Goal: Find specific page/section: Find specific page/section

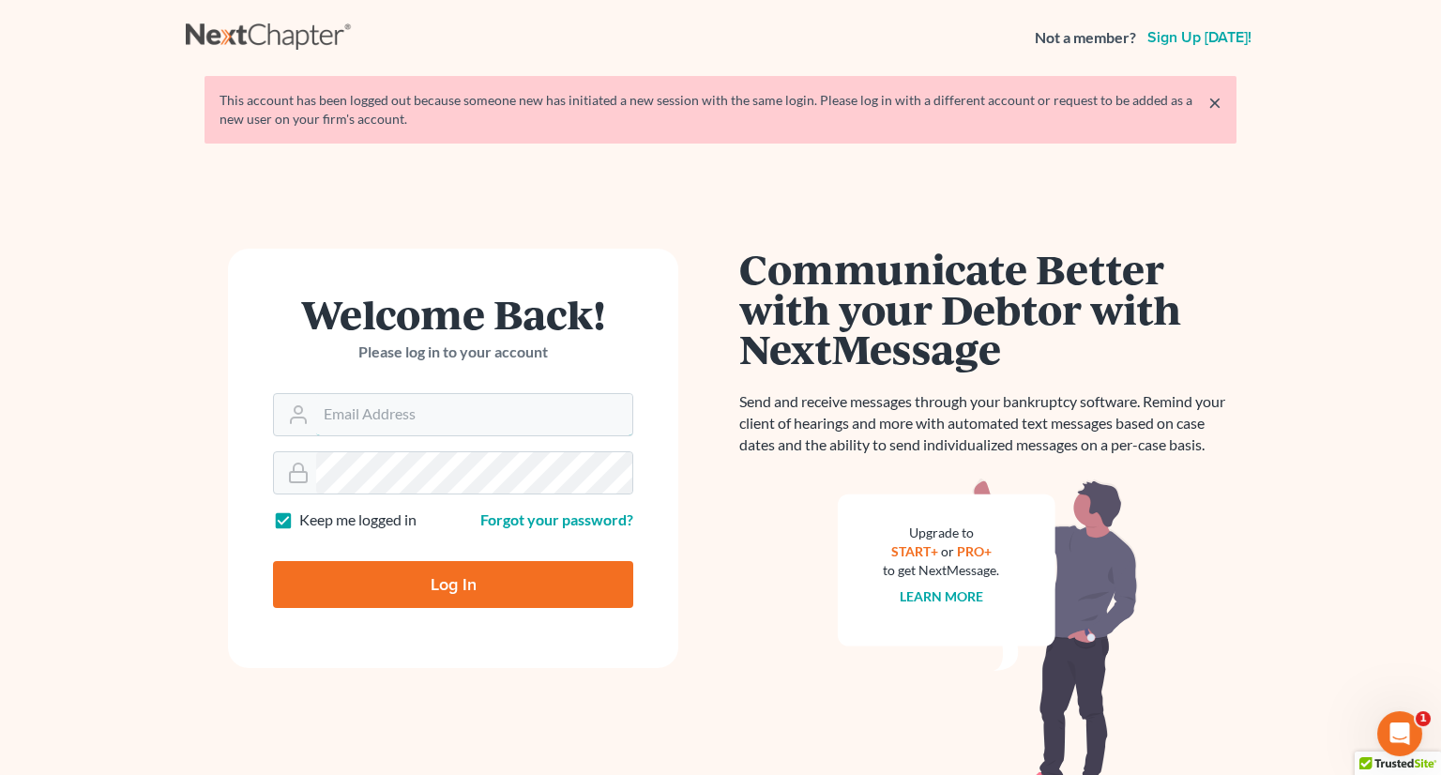
type input "[EMAIL_ADDRESS][DOMAIN_NAME]"
click at [447, 561] on input "Log In" at bounding box center [453, 584] width 360 height 47
type input "Thinking..."
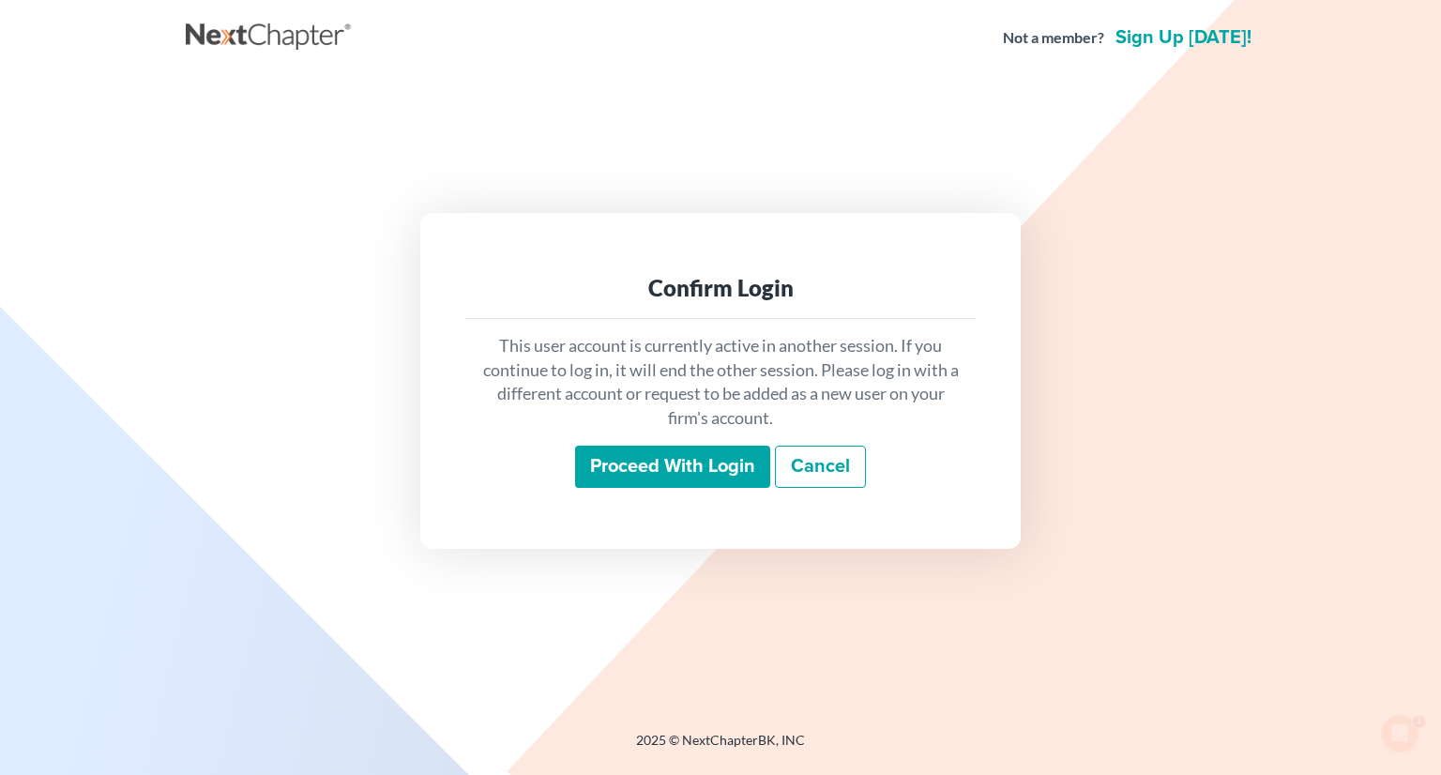
click at [668, 450] on input "Proceed with login" at bounding box center [672, 467] width 195 height 43
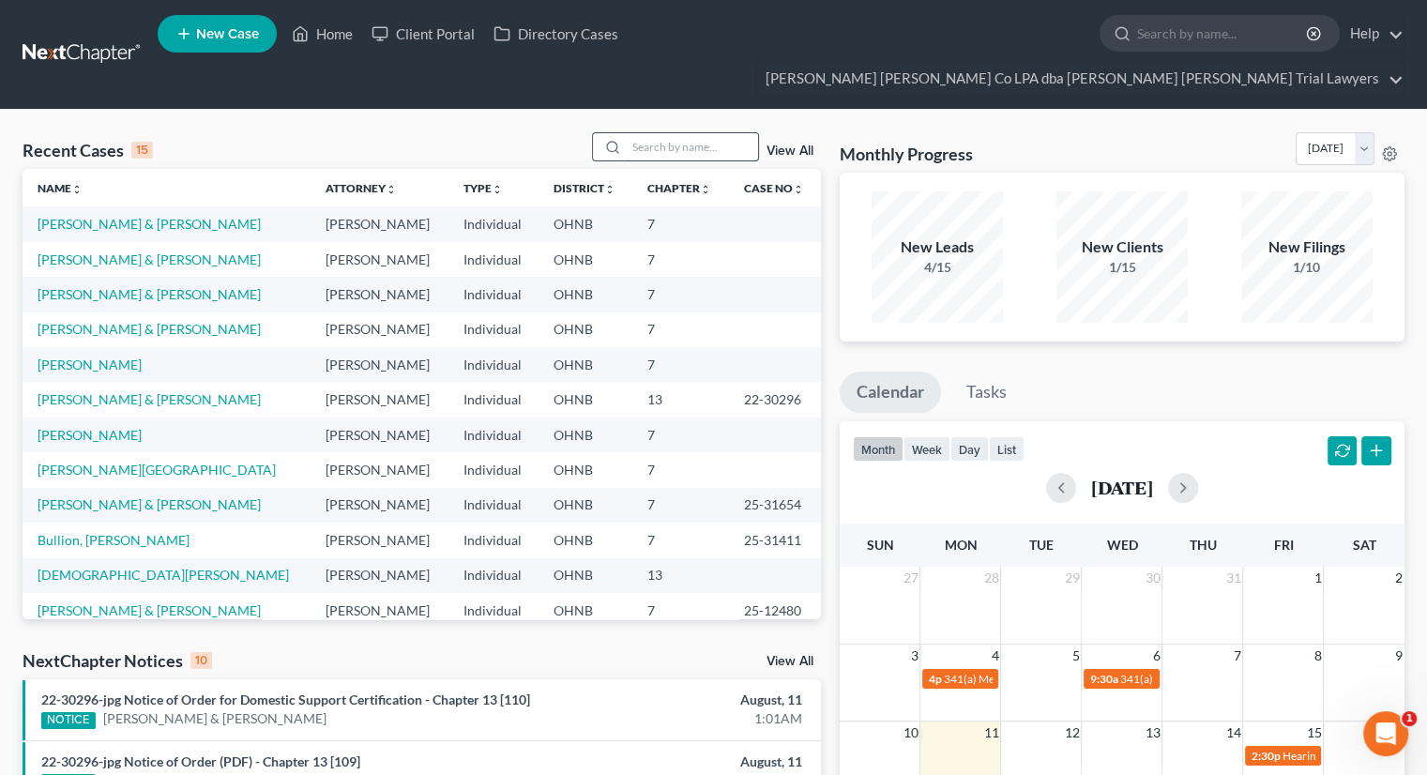
click at [709, 133] on input "search" at bounding box center [692, 146] width 131 height 27
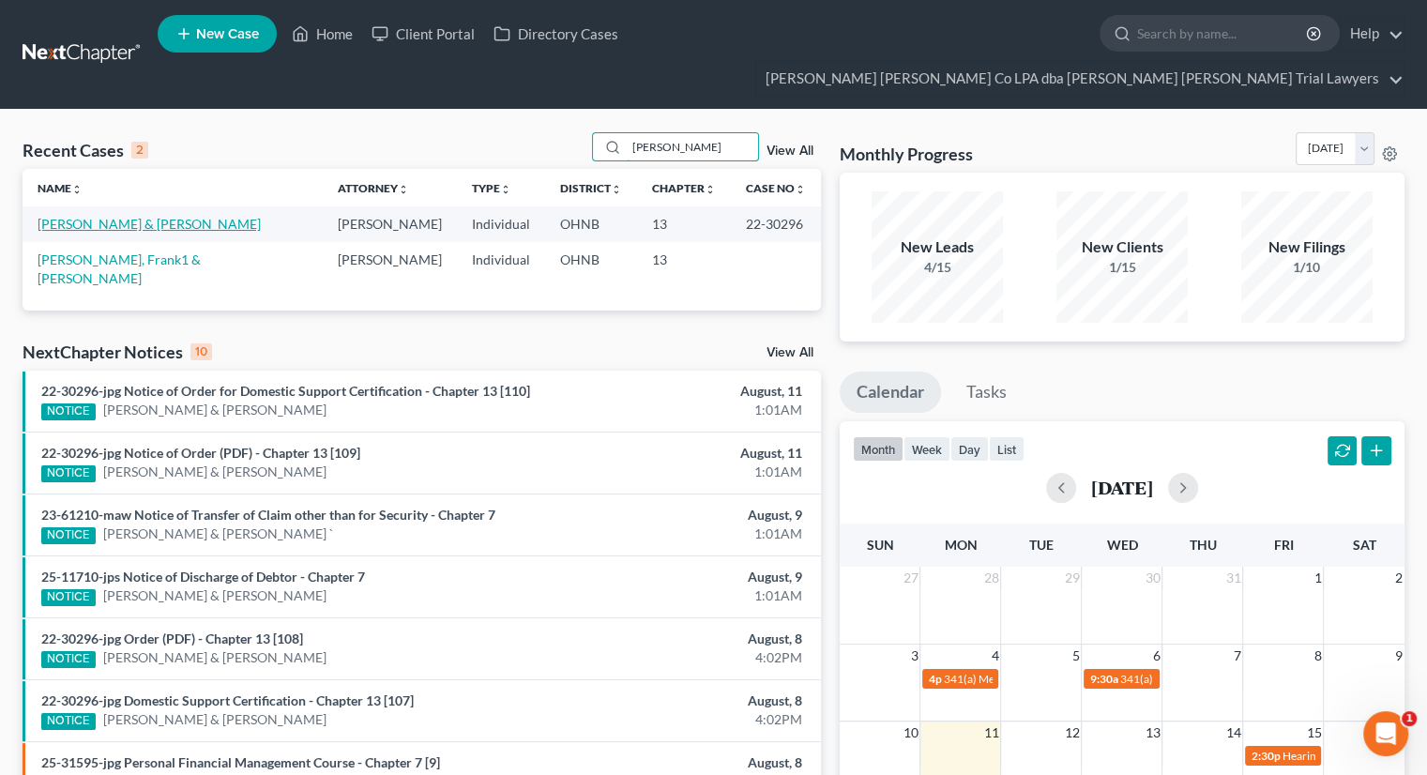
type input "didion"
click at [137, 216] on link "Didion, Frank & Jessica" at bounding box center [149, 224] width 223 height 16
select select "3"
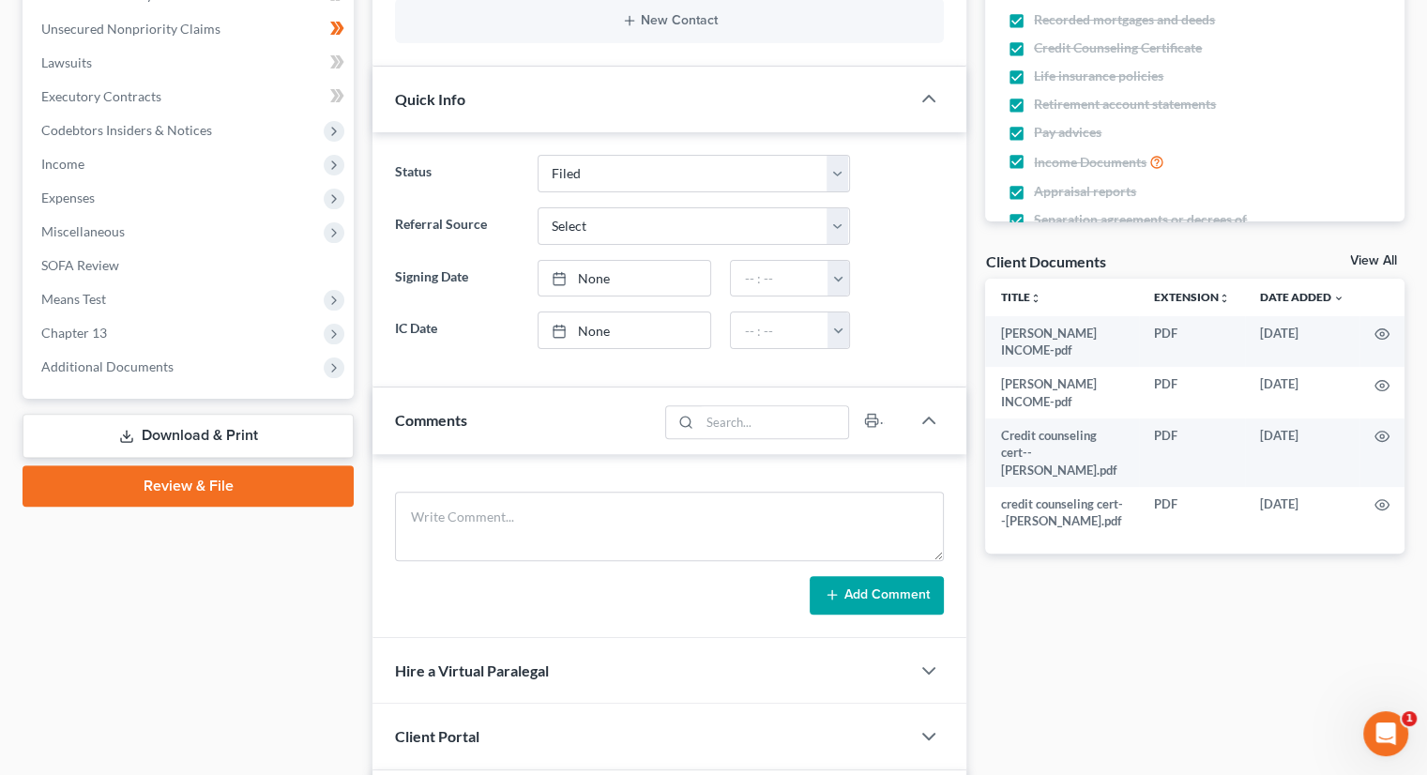
scroll to position [488, 0]
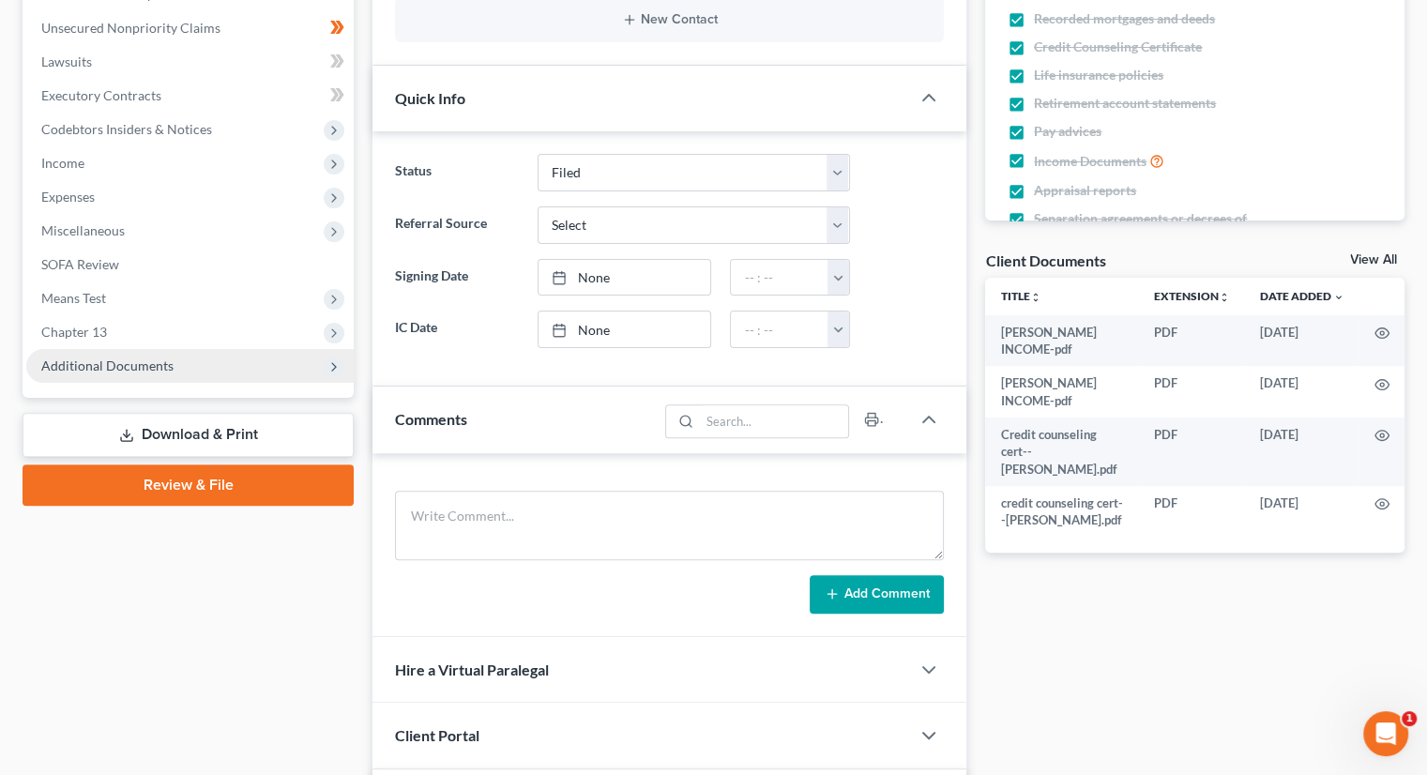
click at [128, 357] on span "Additional Documents" at bounding box center [107, 365] width 132 height 16
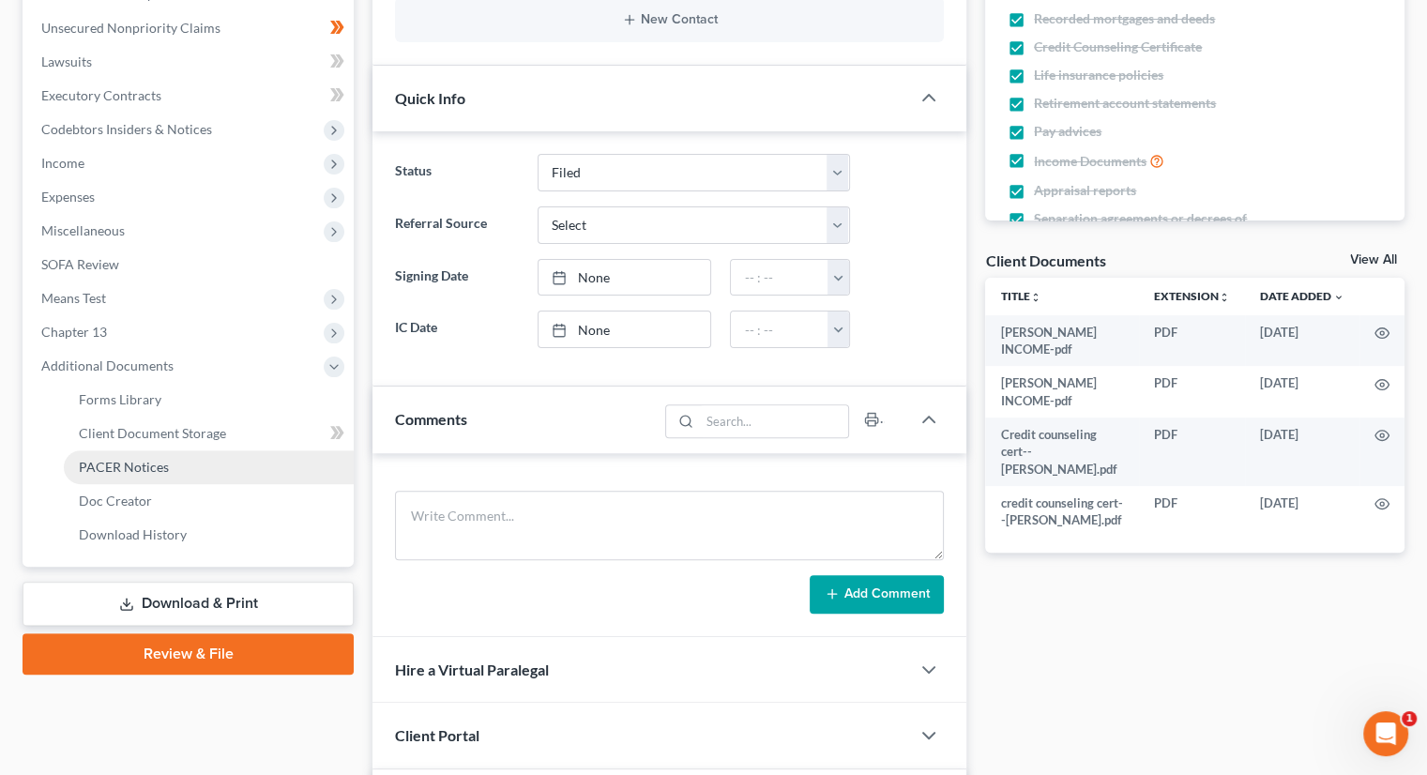
click at [150, 459] on span "PACER Notices" at bounding box center [124, 467] width 90 height 16
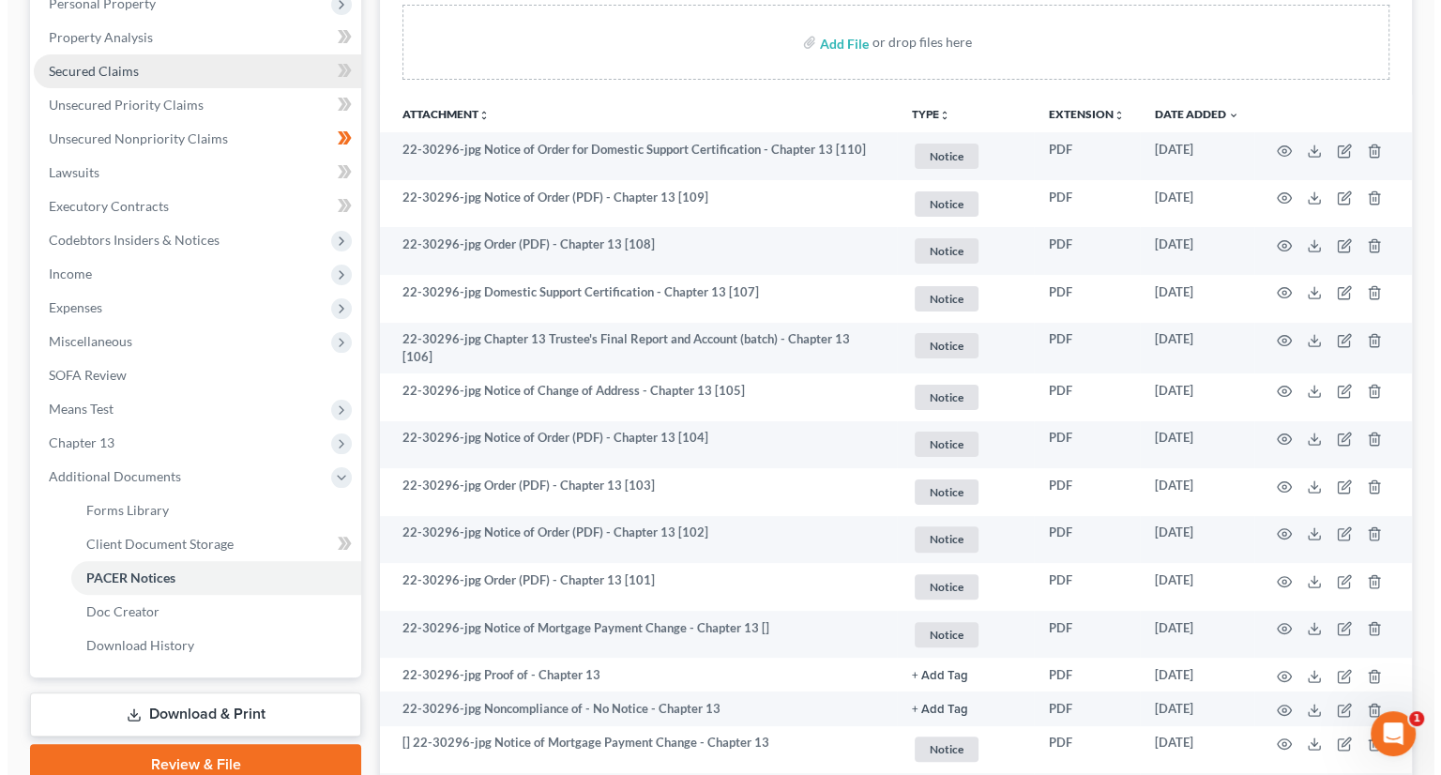
scroll to position [378, 0]
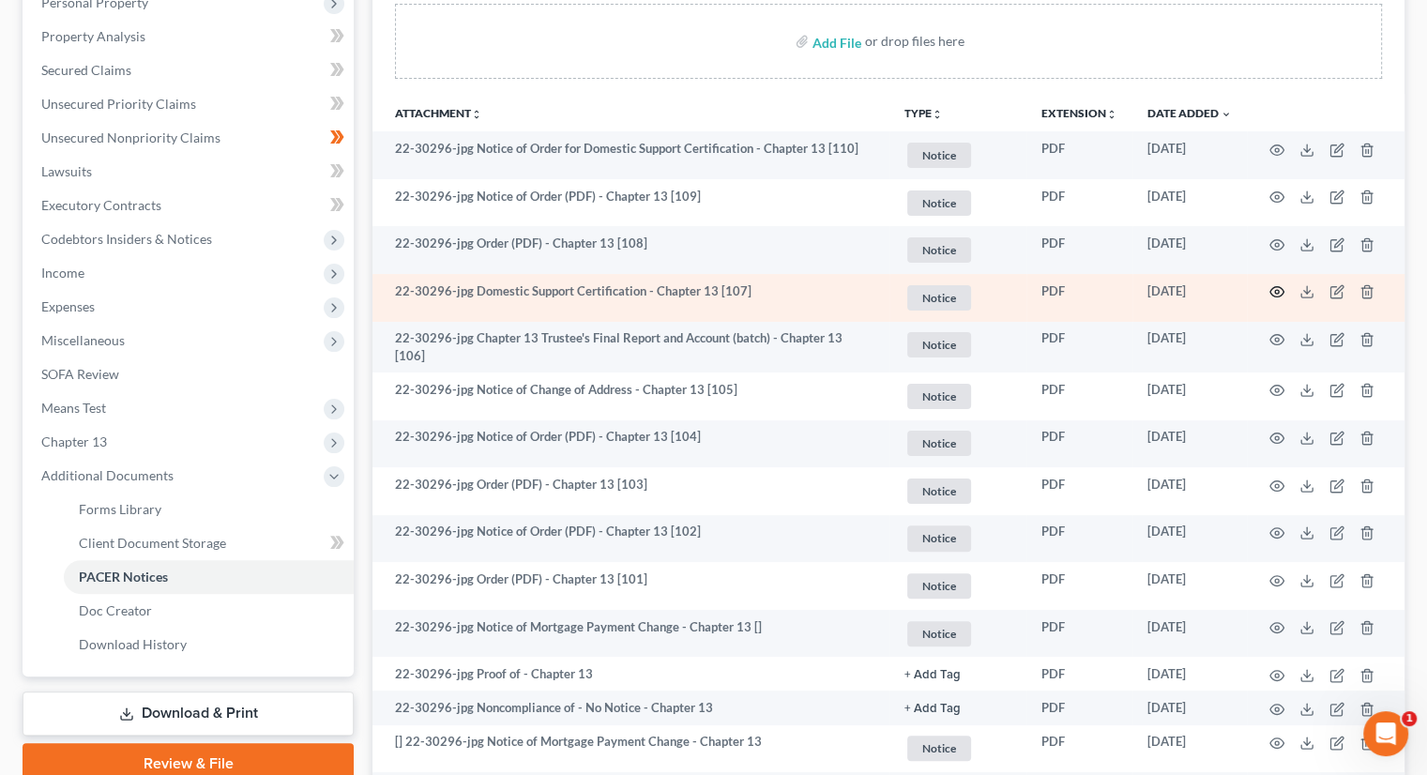
click at [1269, 284] on icon "button" at bounding box center [1276, 291] width 15 height 15
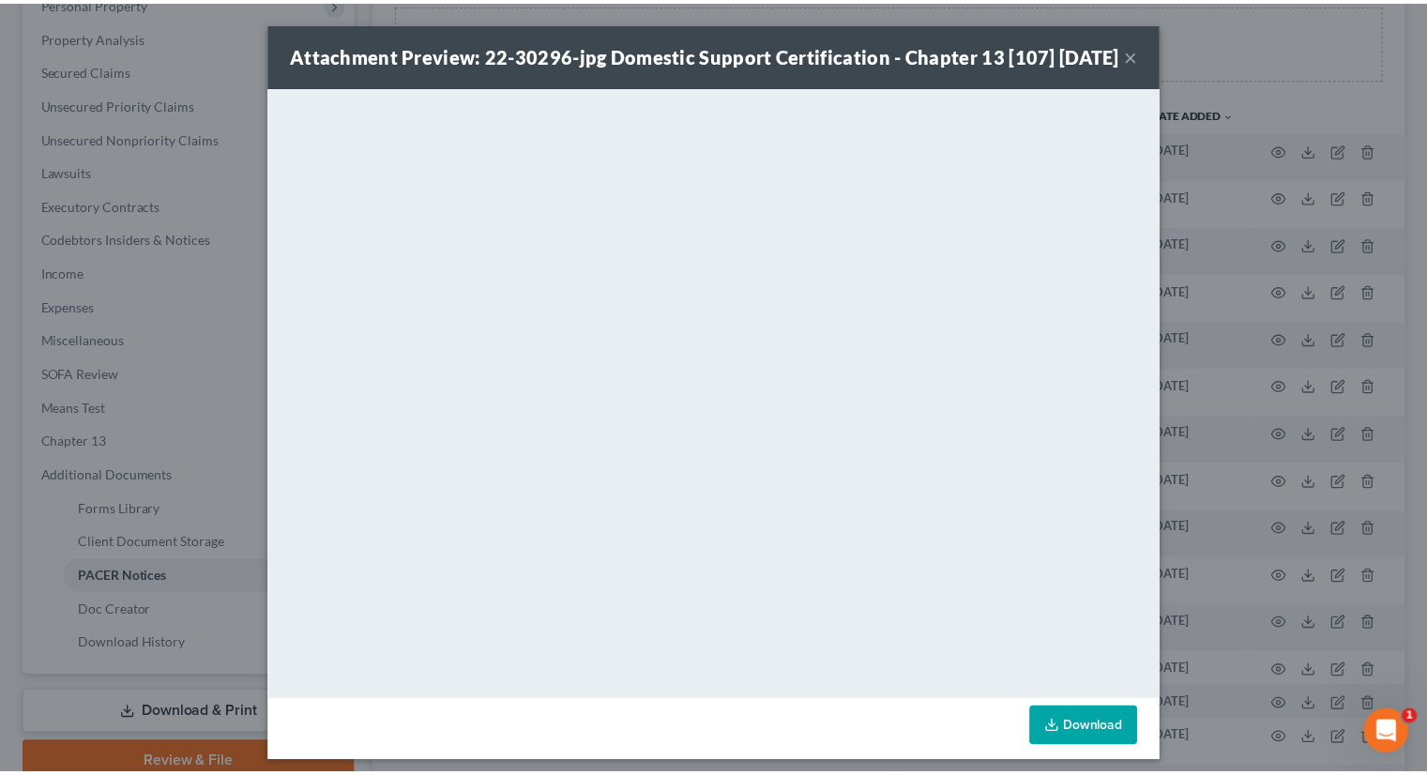
scroll to position [37, 0]
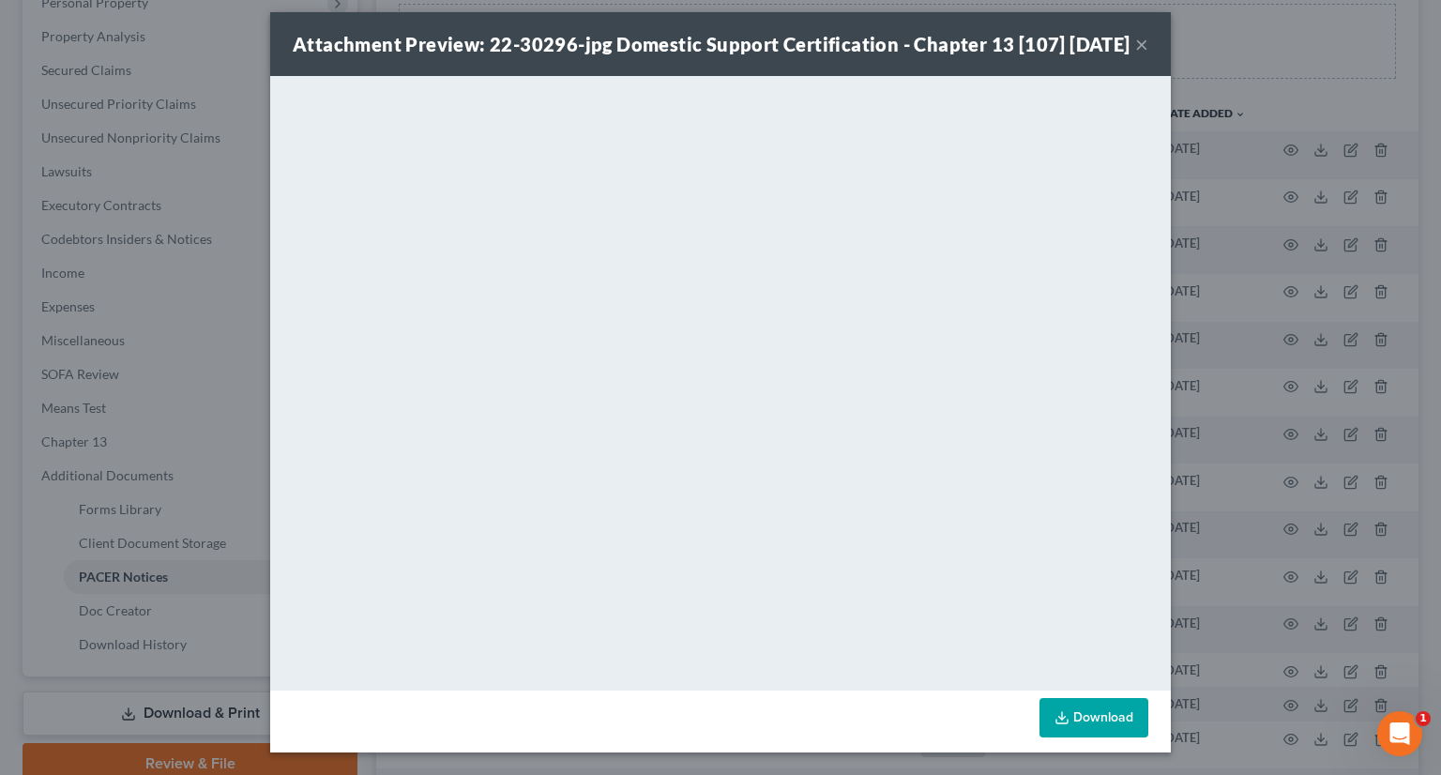
click at [1135, 38] on button "×" at bounding box center [1141, 44] width 13 height 23
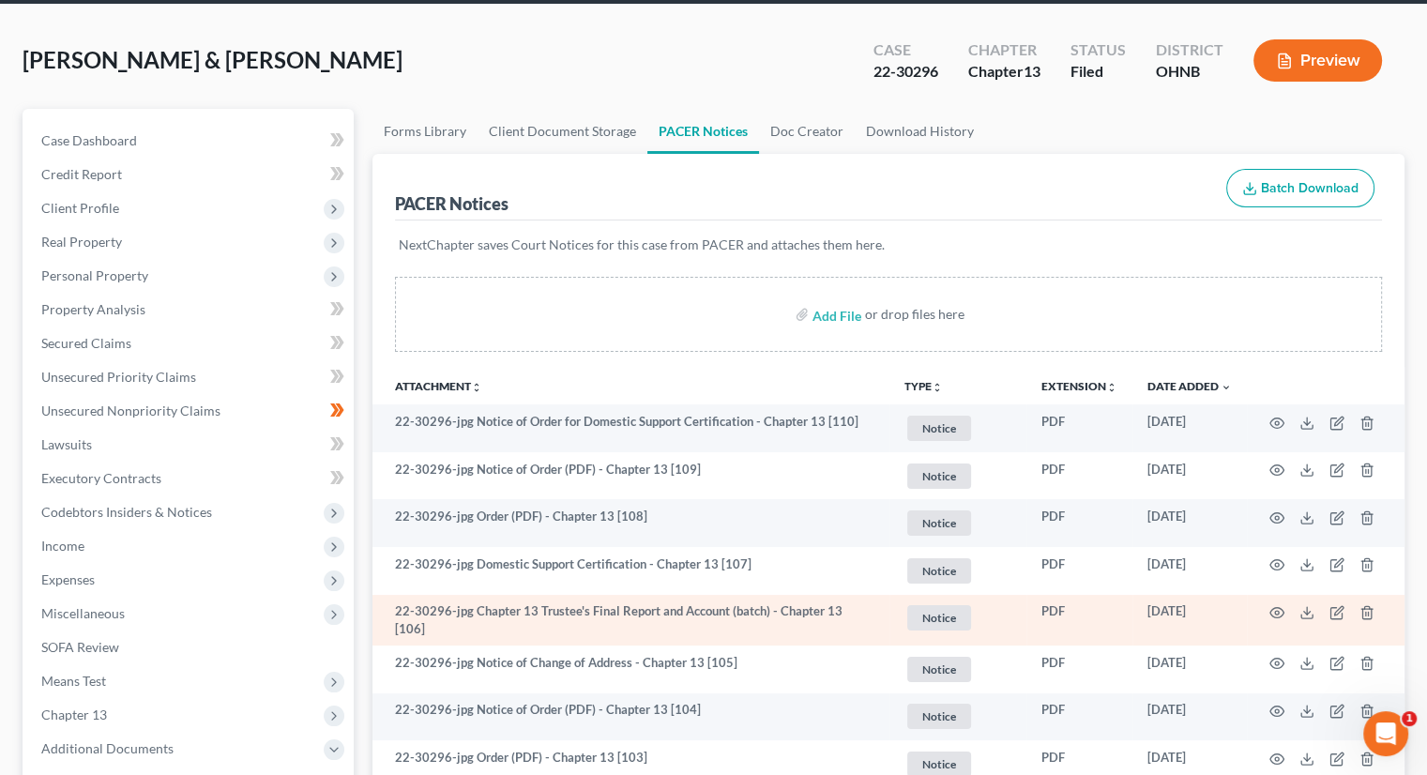
scroll to position [0, 0]
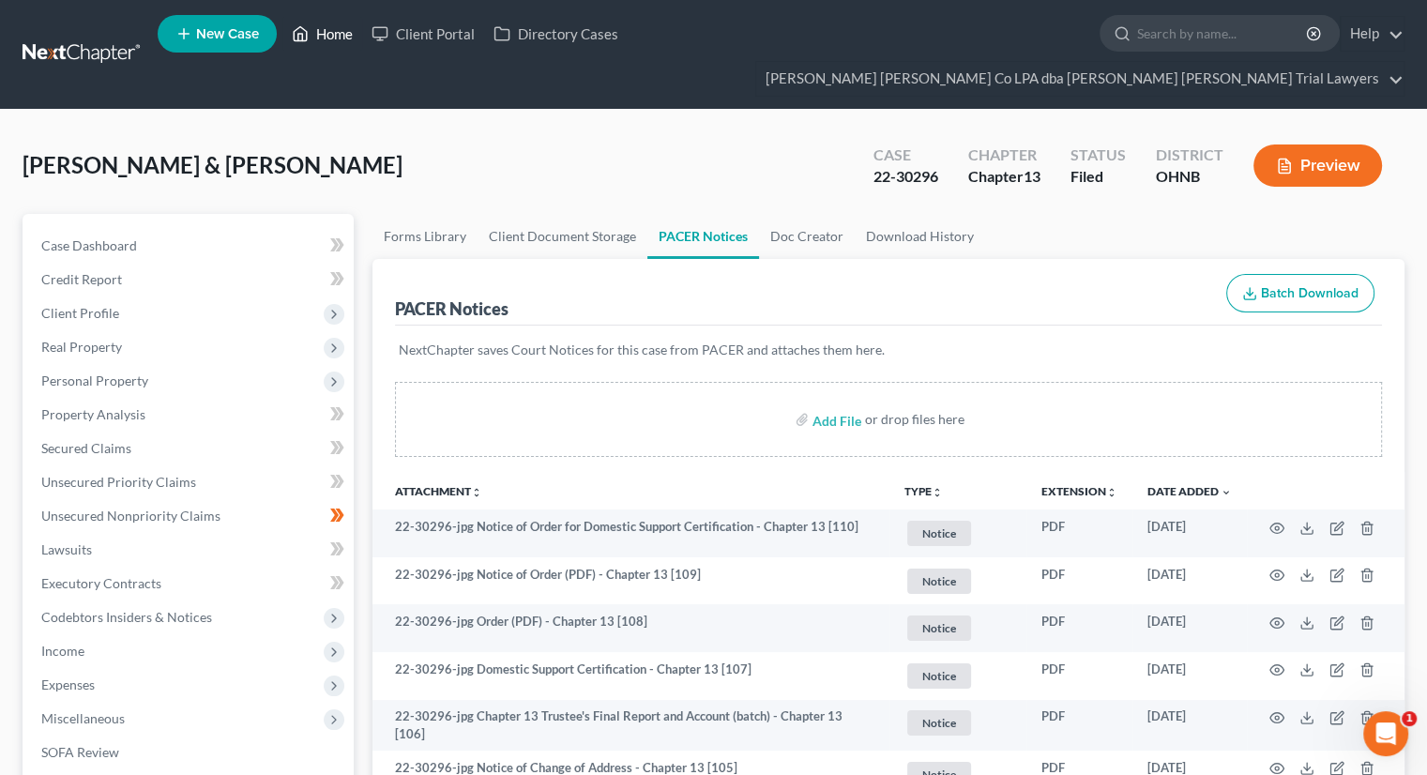
click at [329, 48] on link "Home" at bounding box center [322, 34] width 80 height 34
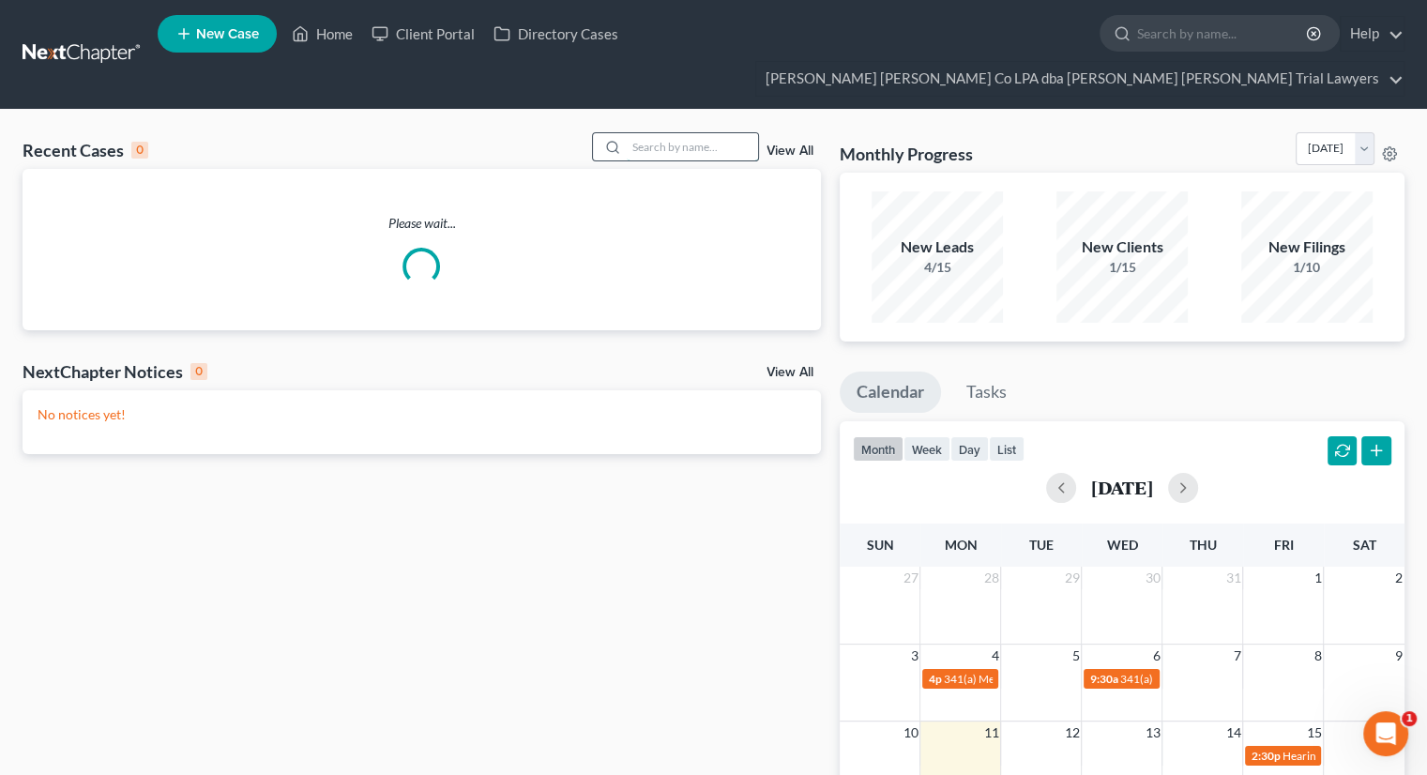
click at [649, 133] on input "search" at bounding box center [692, 146] width 131 height 27
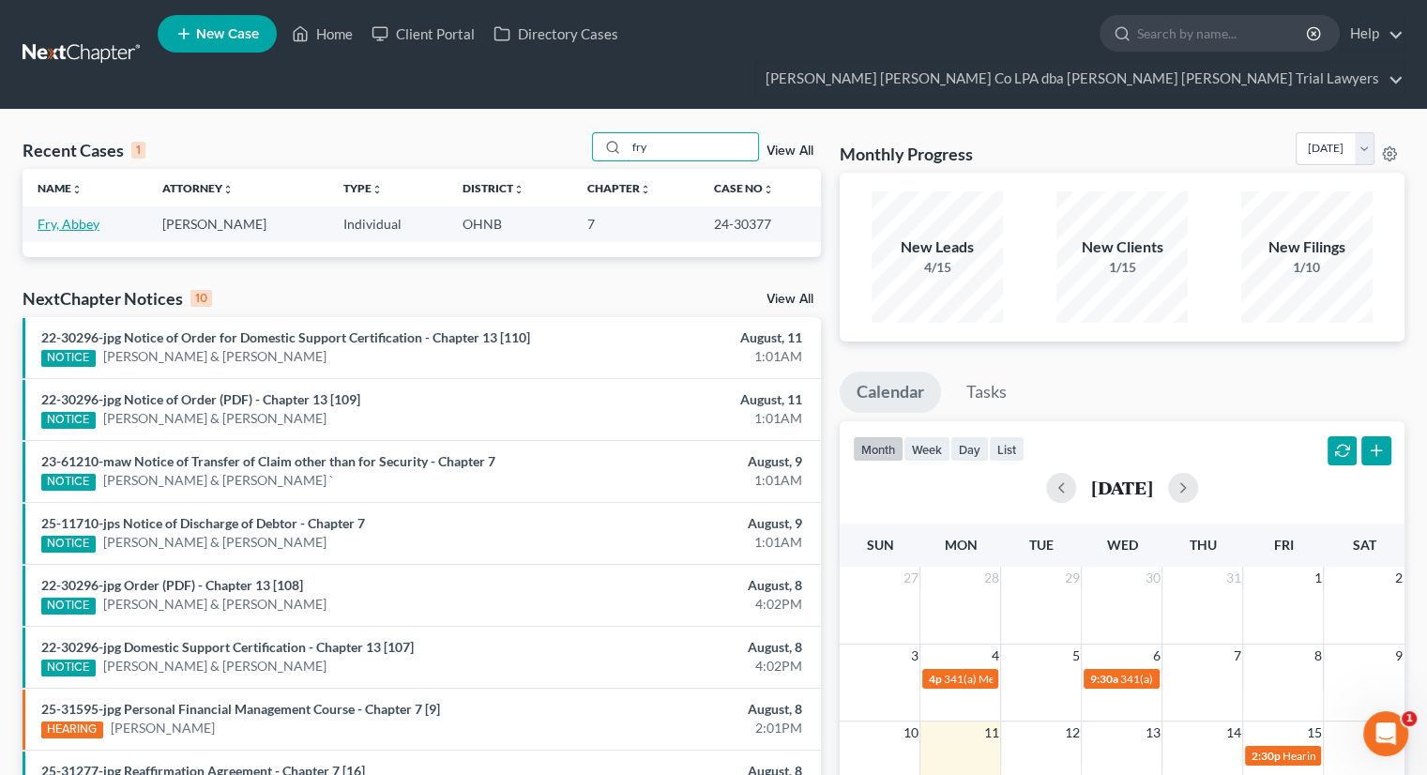
type input "fry"
click at [83, 216] on link "Fry, Abbey" at bounding box center [69, 224] width 62 height 16
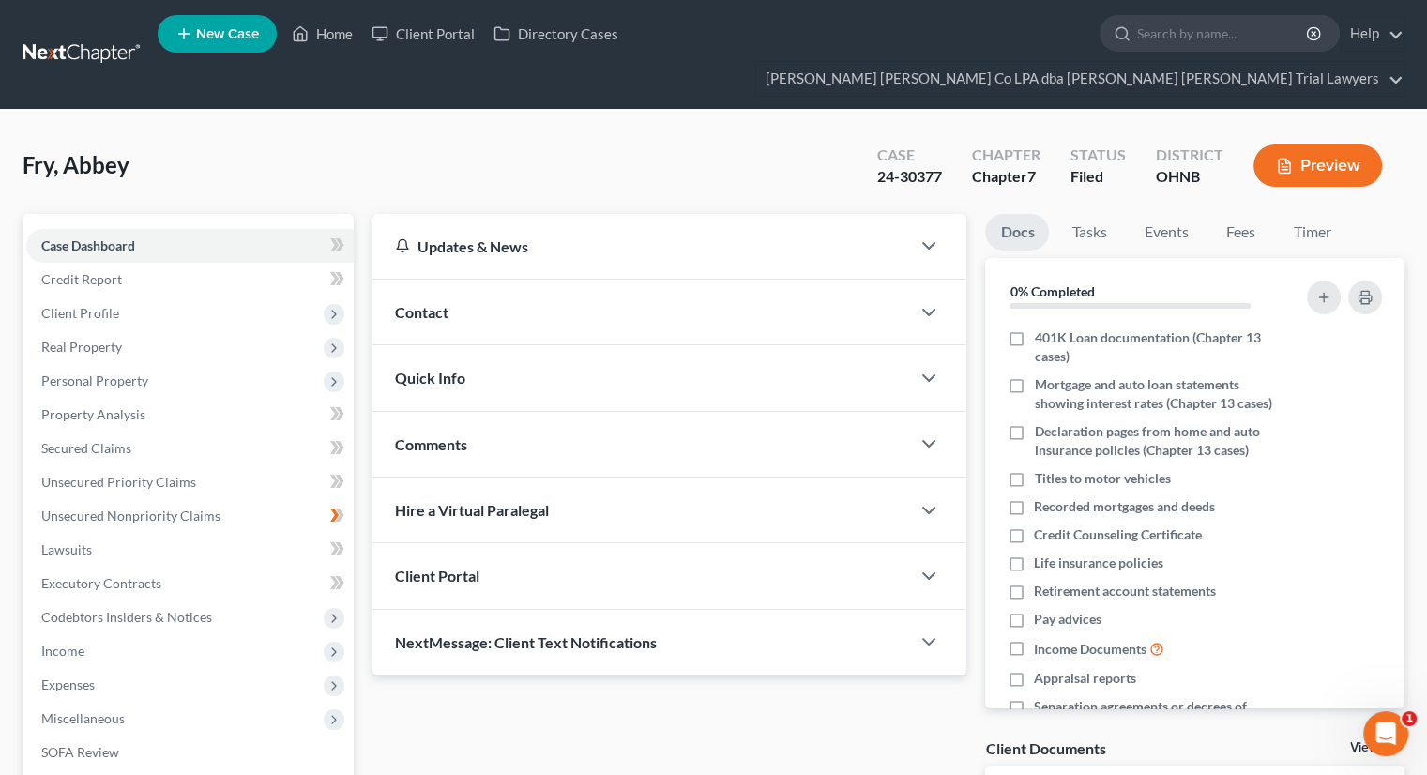
scroll to position [221, 0]
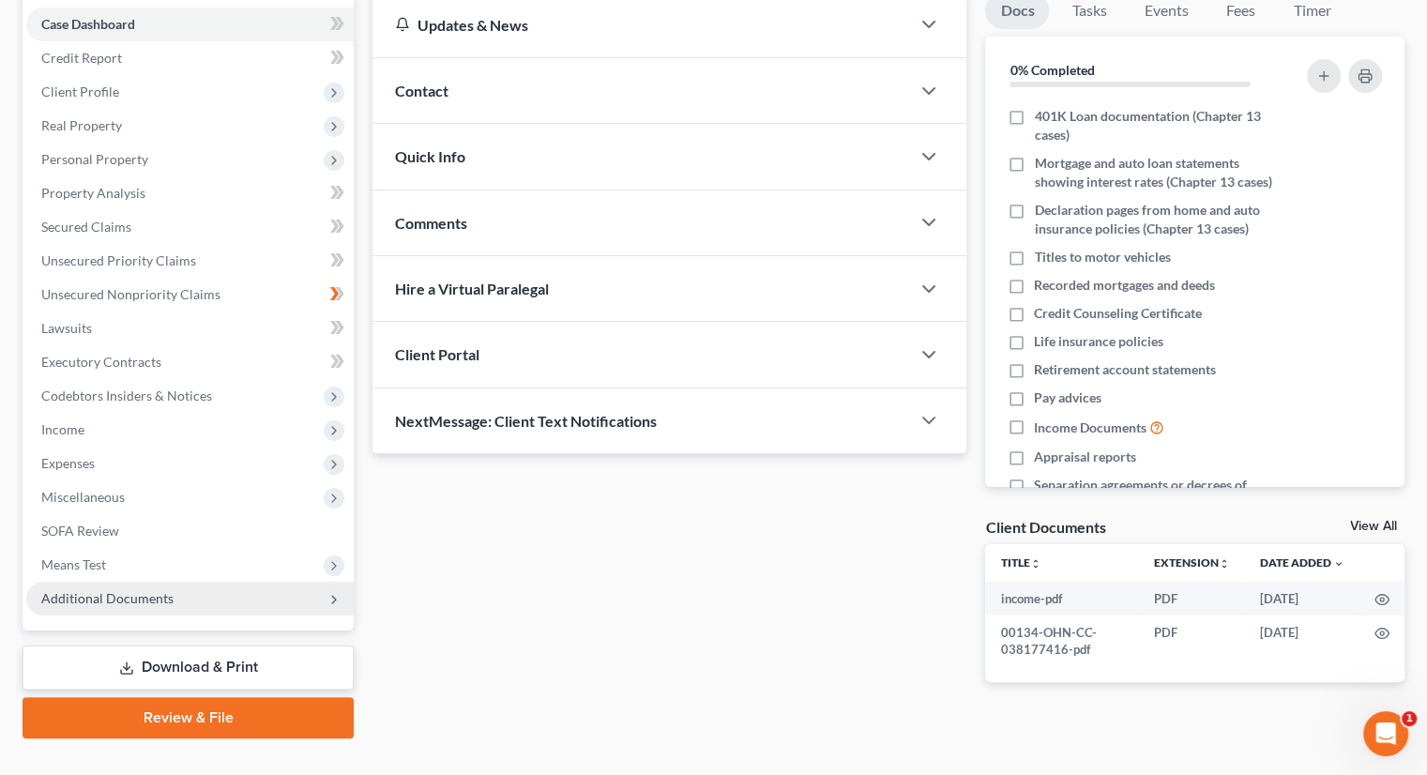
click at [154, 582] on span "Additional Documents" at bounding box center [189, 599] width 327 height 34
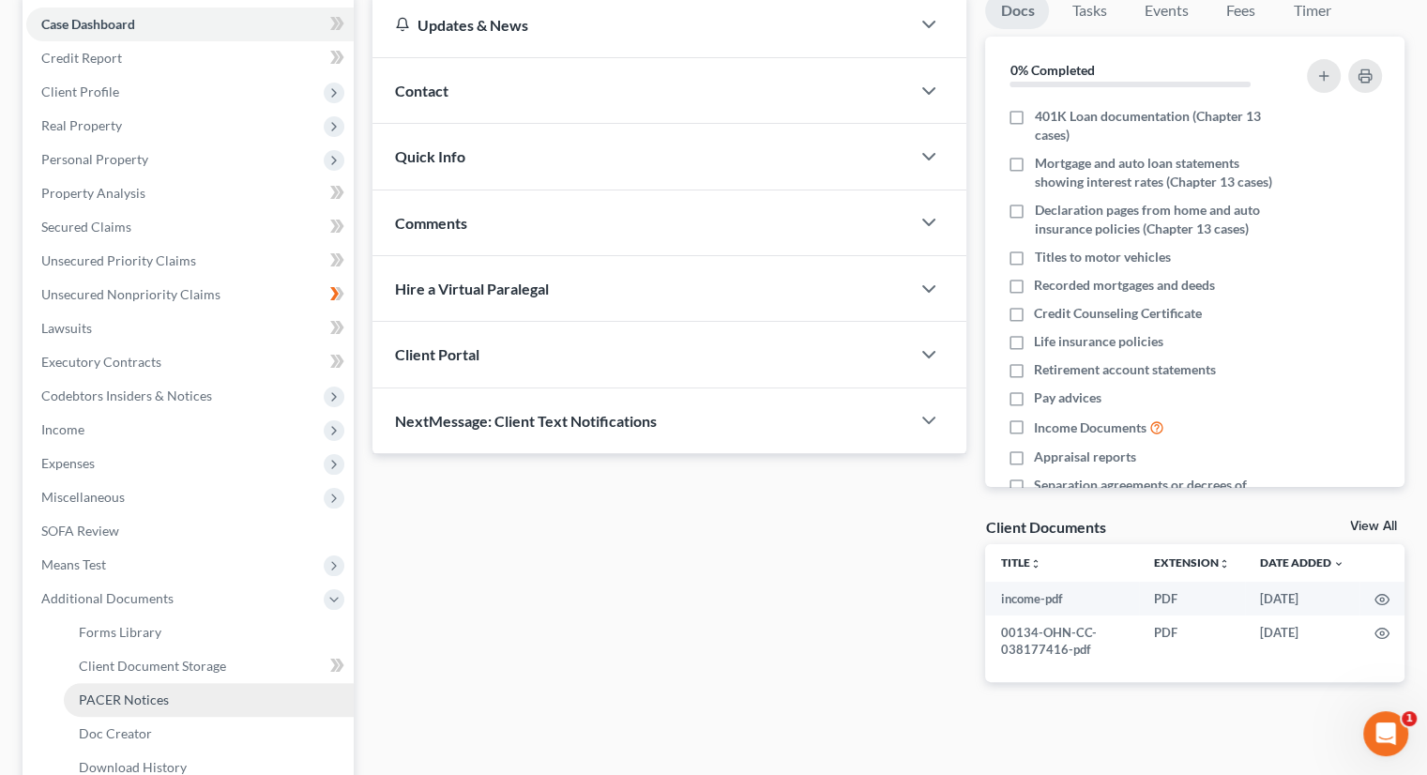
click at [196, 683] on link "PACER Notices" at bounding box center [209, 700] width 290 height 34
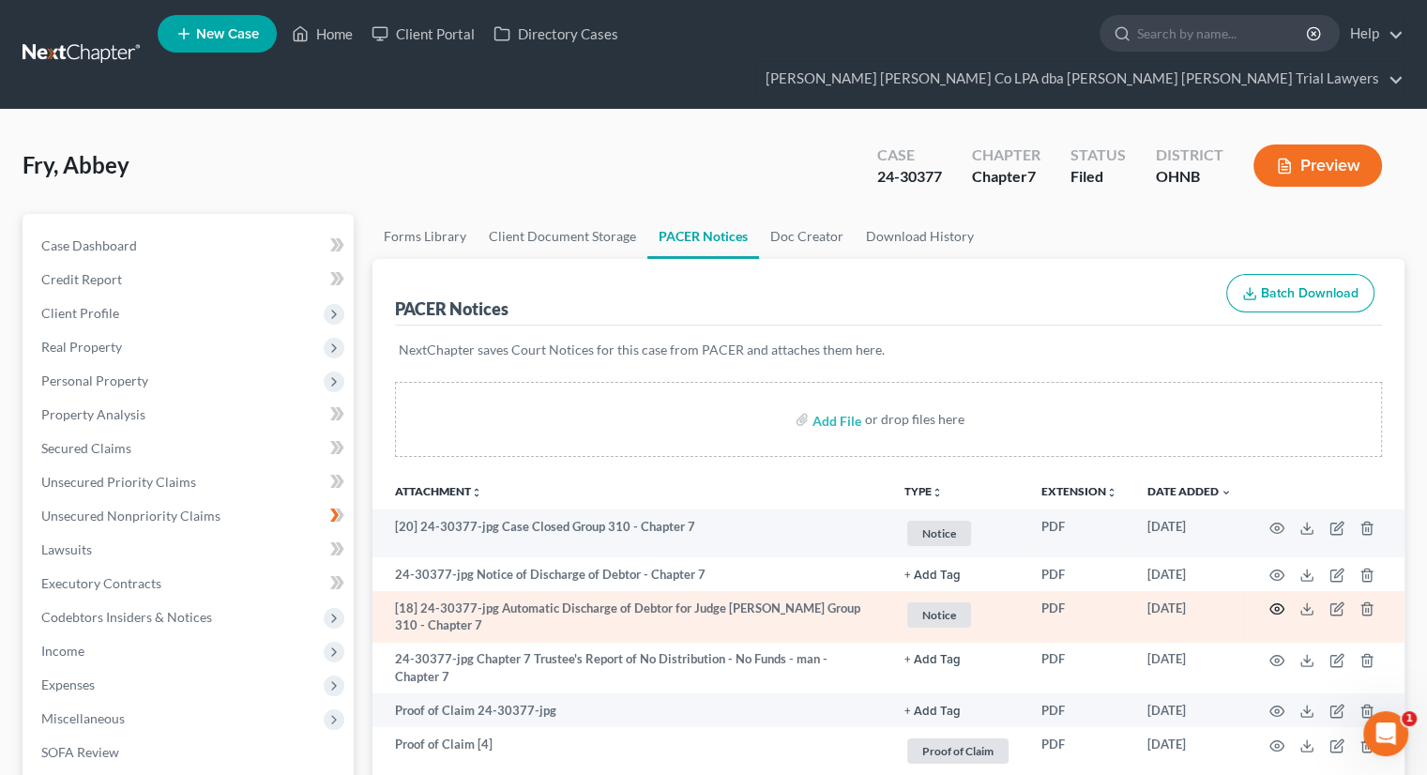
click at [1276, 601] on icon "button" at bounding box center [1276, 608] width 15 height 15
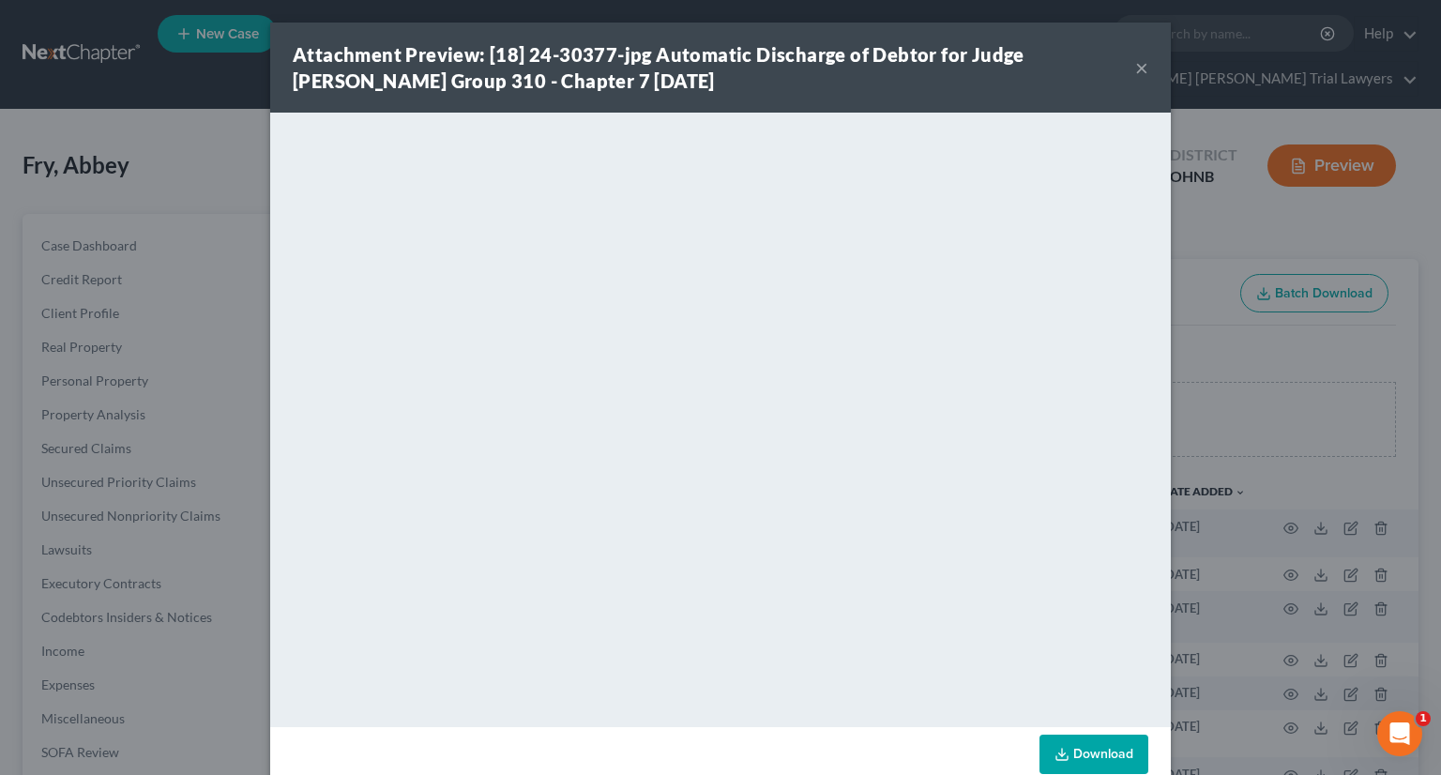
click at [1135, 68] on button "×" at bounding box center [1141, 67] width 13 height 23
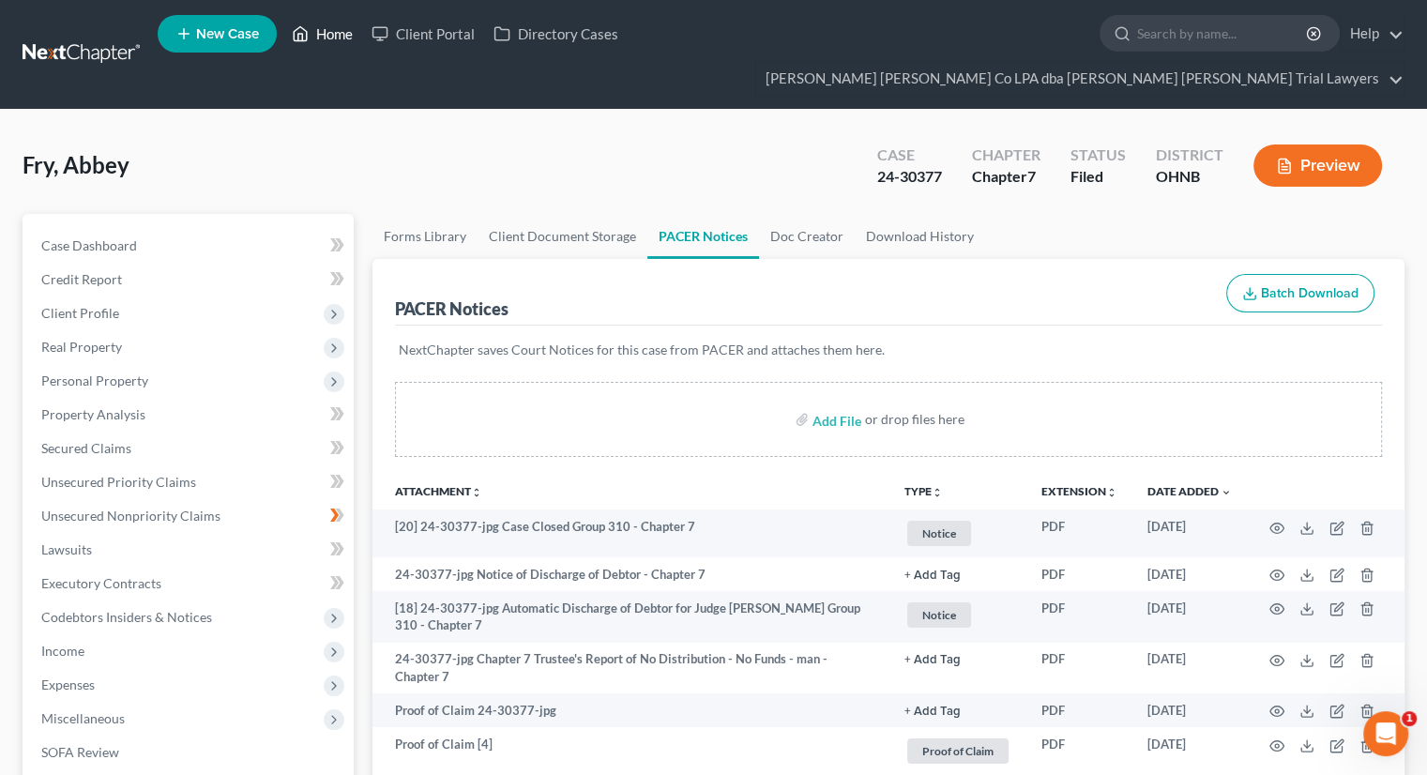
click at [338, 30] on link "Home" at bounding box center [322, 34] width 80 height 34
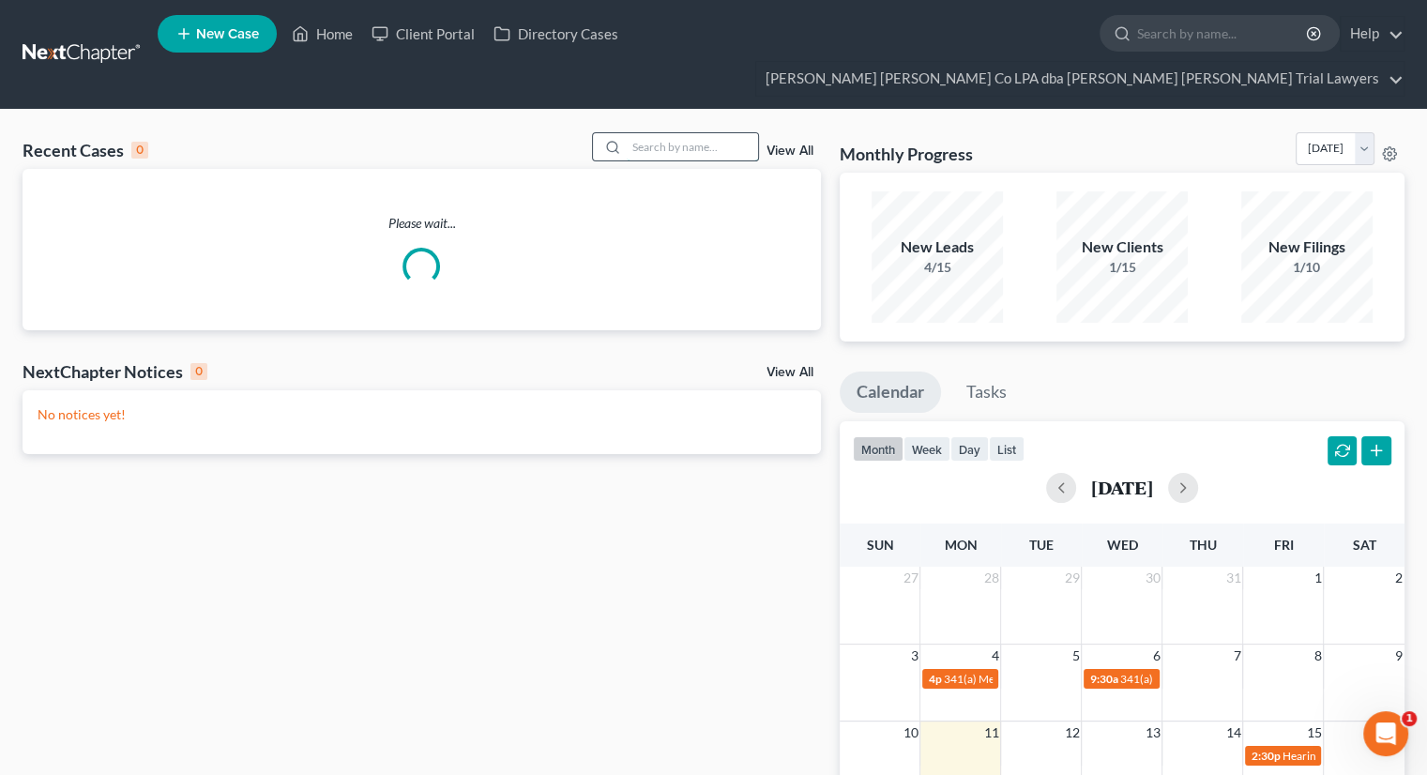
click at [681, 133] on input "search" at bounding box center [692, 146] width 131 height 27
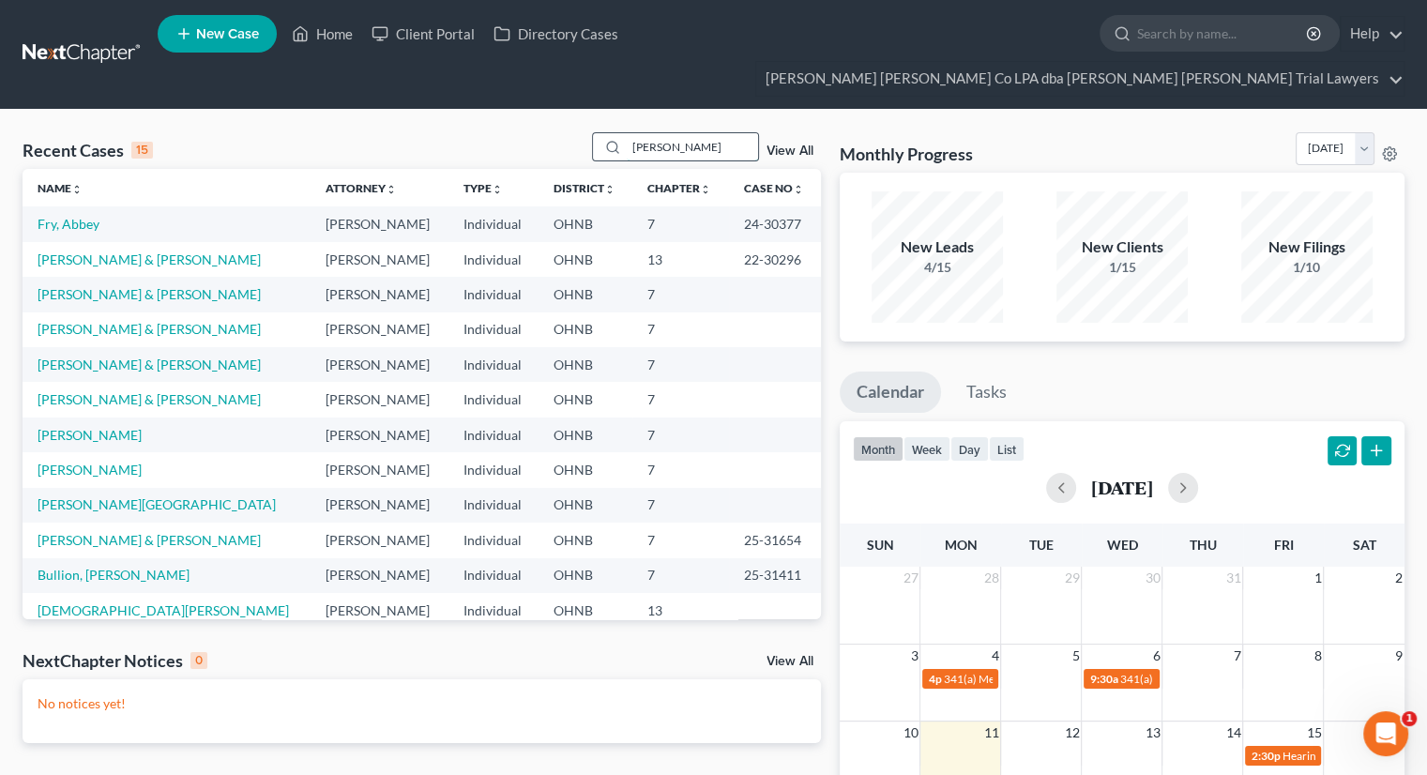
type input "smith"
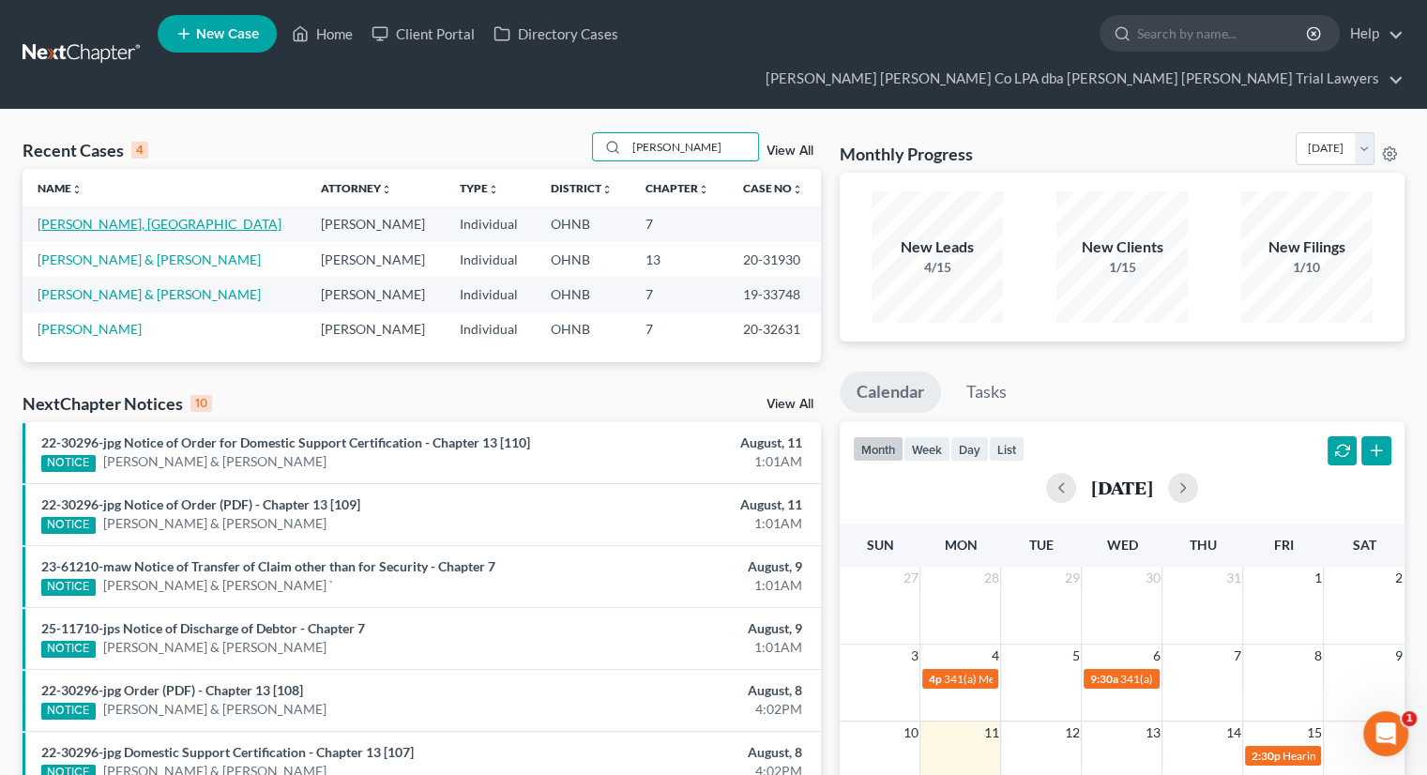
click at [86, 216] on link "Smith, Dakota" at bounding box center [160, 224] width 244 height 16
